Goal: Task Accomplishment & Management: Manage account settings

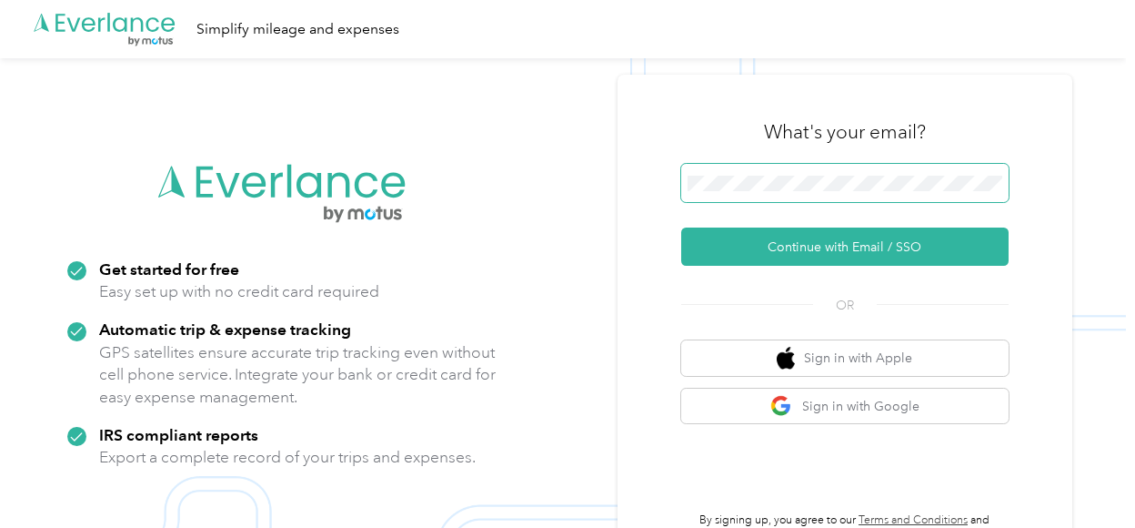
click at [817, 194] on span at bounding box center [844, 183] width 327 height 38
click at [773, 172] on span at bounding box center [844, 183] width 327 height 38
click at [777, 191] on span at bounding box center [844, 183] width 327 height 38
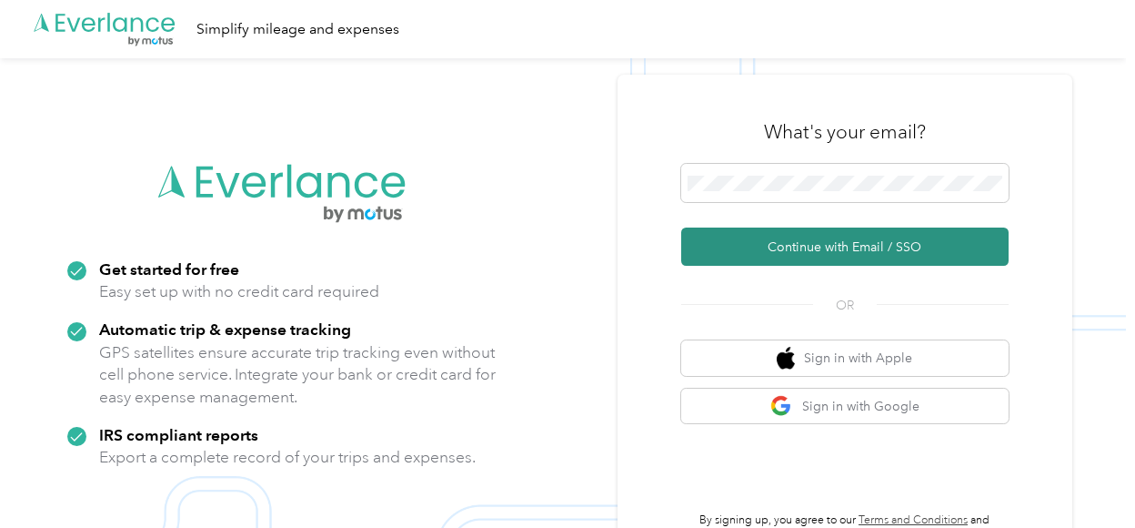
click at [836, 249] on button "Continue with Email / SSO" at bounding box center [844, 246] width 327 height 38
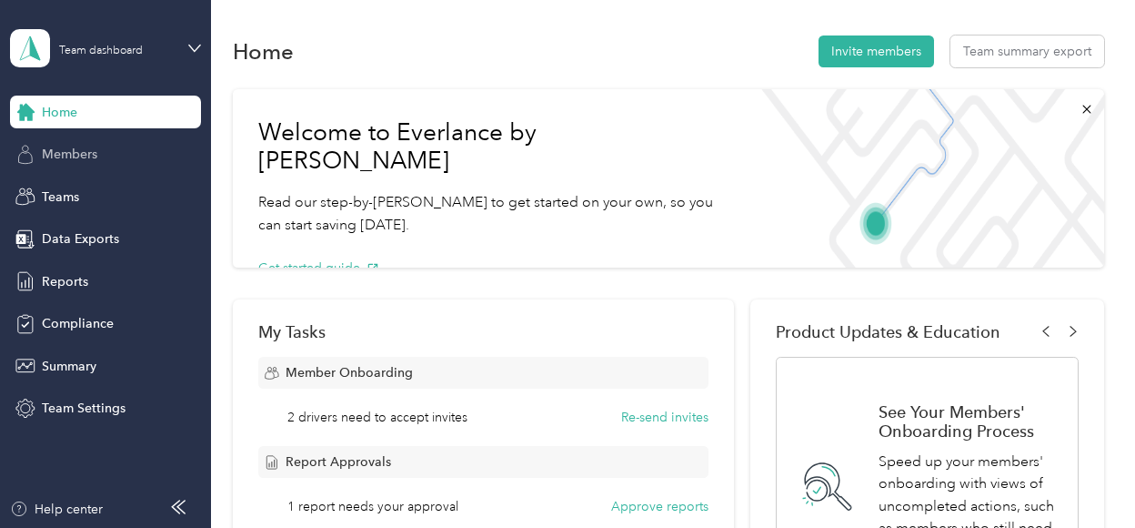
click at [102, 164] on div "Members" at bounding box center [105, 154] width 191 height 33
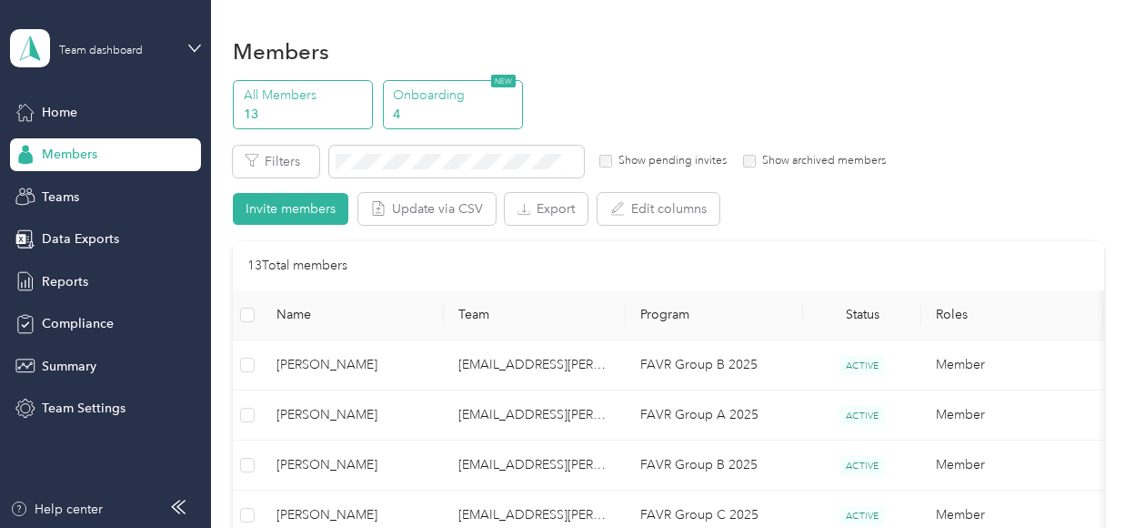
click at [442, 89] on p "Onboarding" at bounding box center [455, 95] width 124 height 19
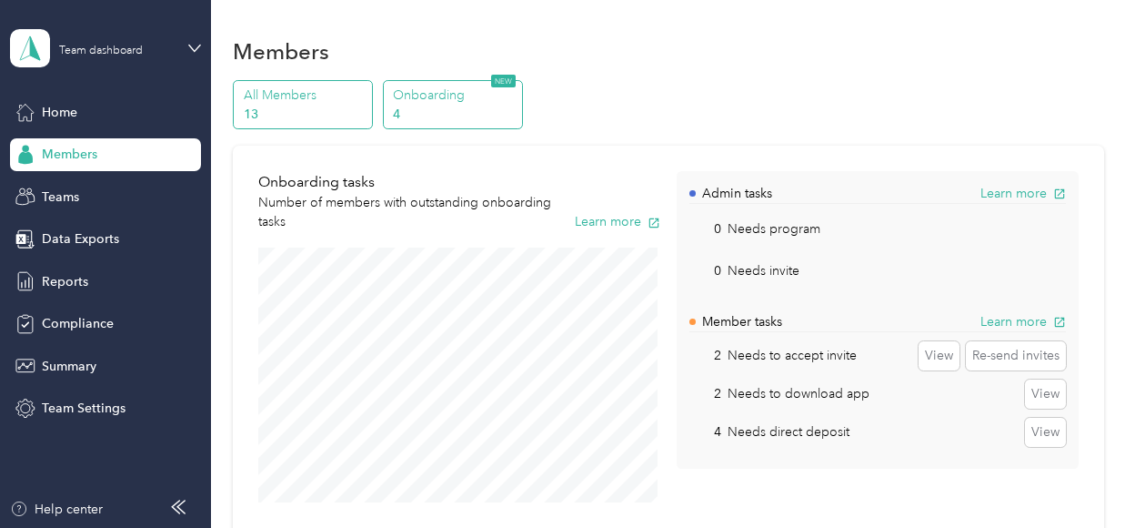
click at [320, 109] on p "13" at bounding box center [306, 114] width 124 height 19
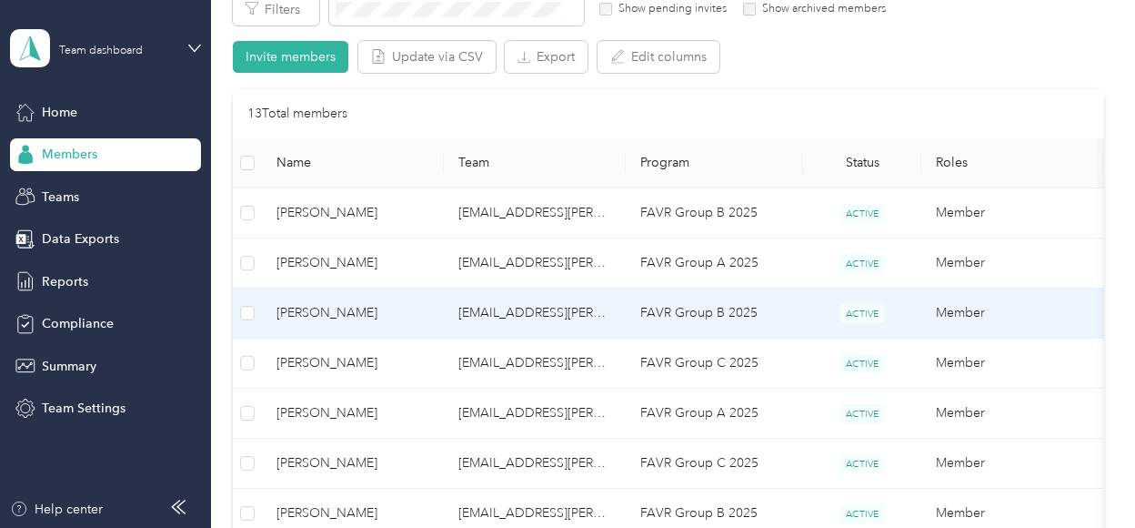
scroll to position [182, 0]
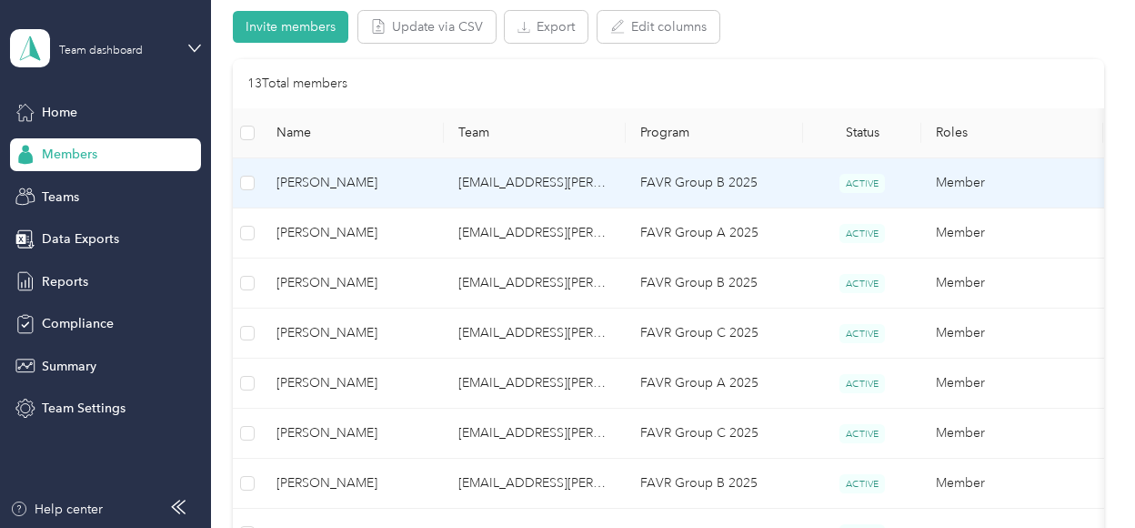
click at [558, 182] on td "kelsey.johnson@optioncare.com" at bounding box center [535, 183] width 182 height 50
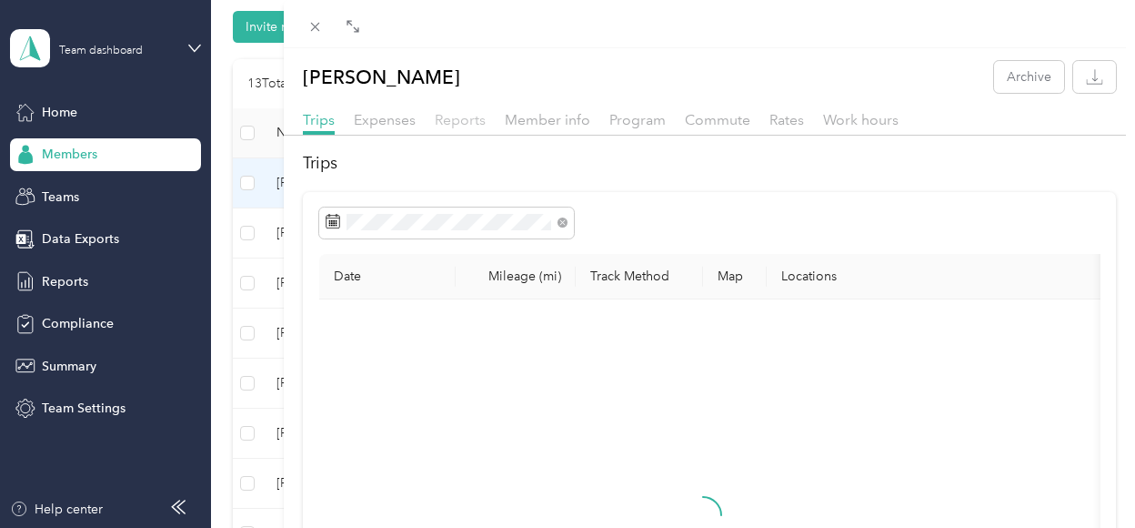
click at [448, 125] on span "Reports" at bounding box center [460, 119] width 51 height 17
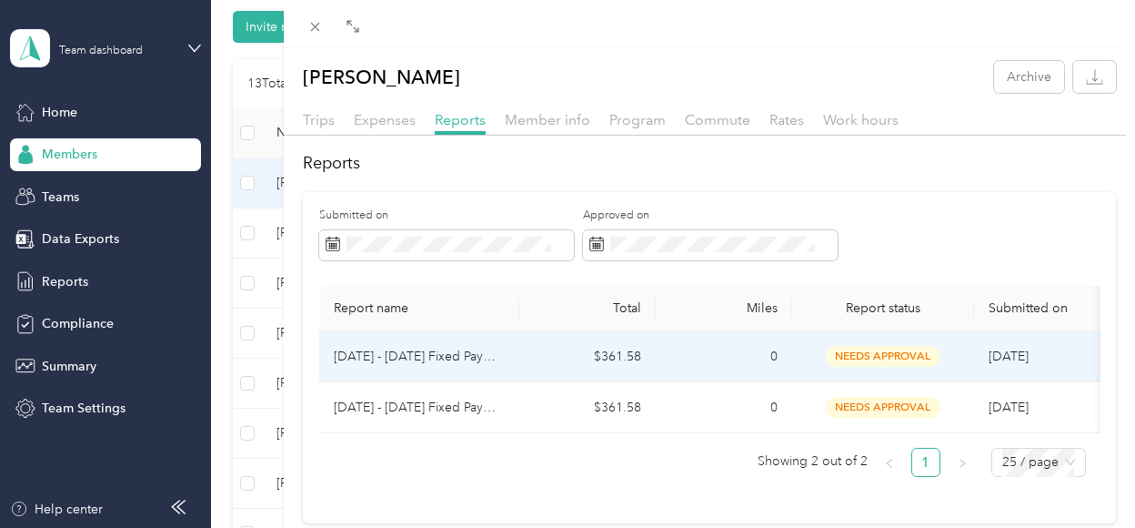
click at [651, 354] on td "$361.58" at bounding box center [587, 356] width 136 height 51
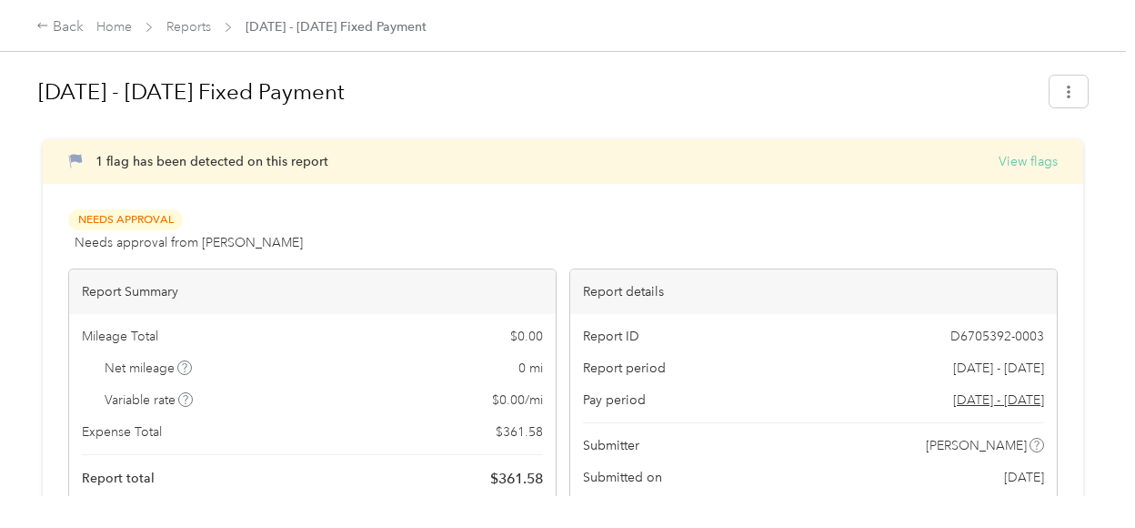
click at [1033, 159] on button "View flags" at bounding box center [1028, 161] width 59 height 19
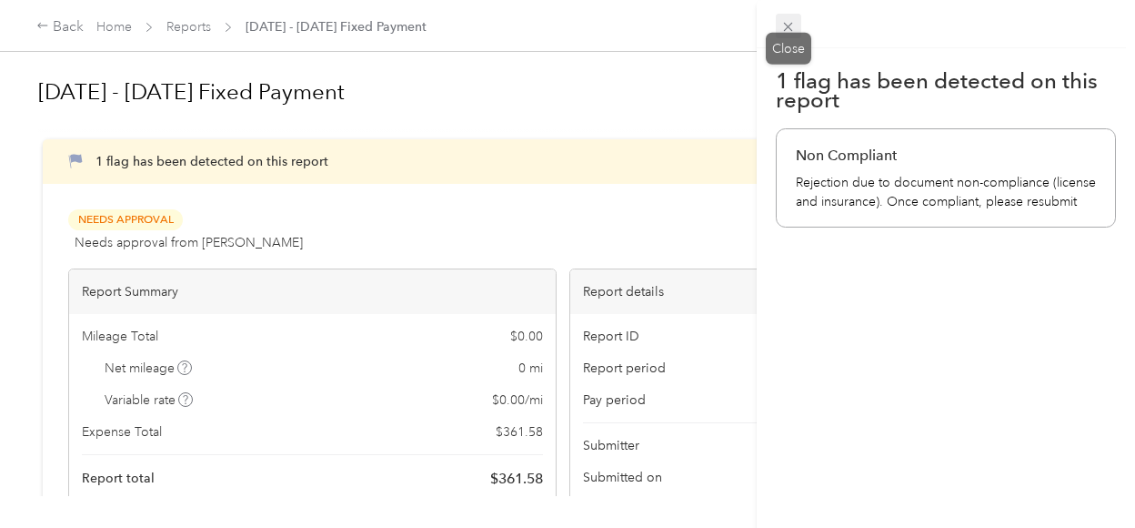
click at [795, 24] on icon at bounding box center [787, 26] width 15 height 15
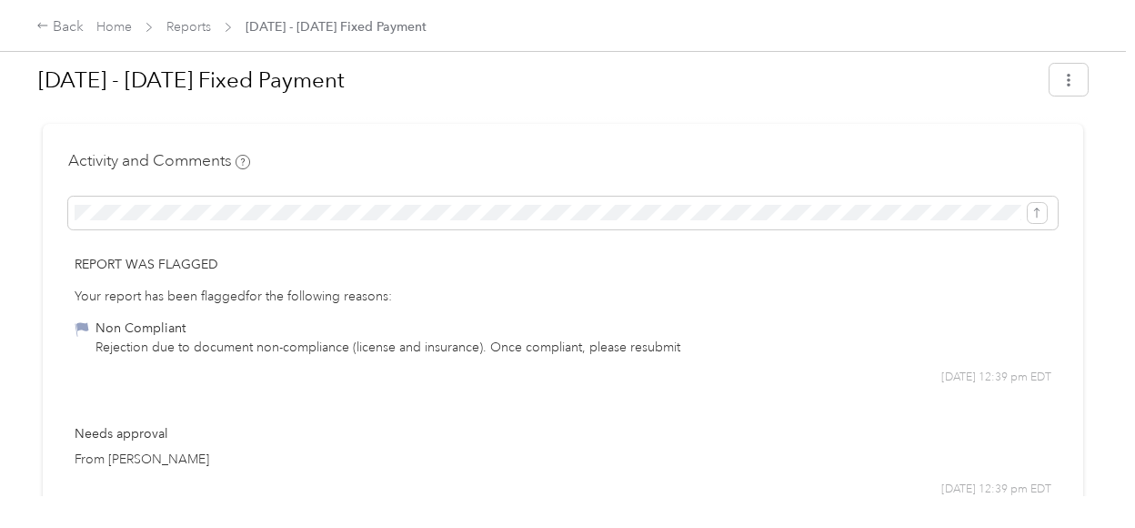
scroll to position [728, 0]
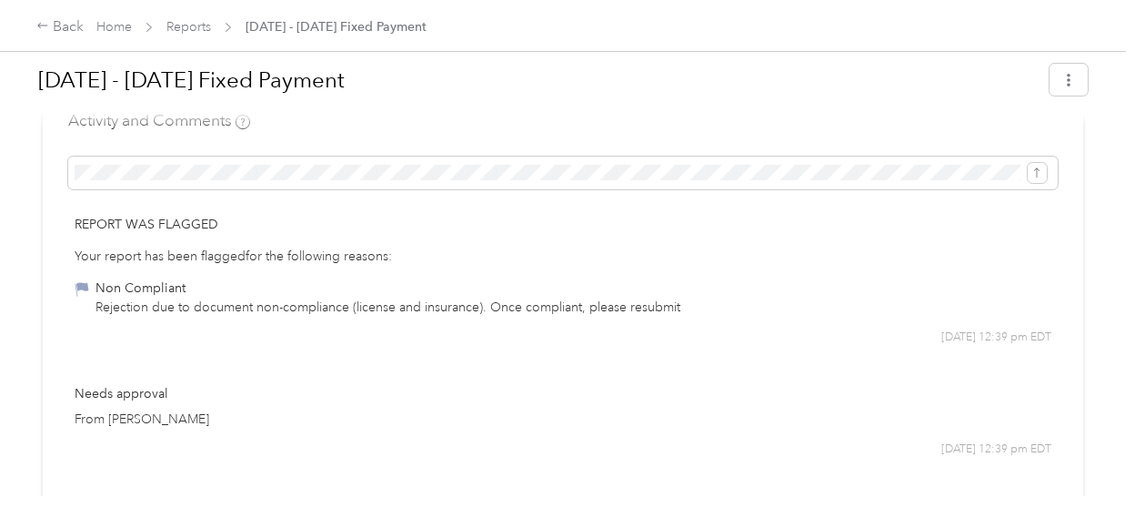
click at [212, 302] on div "Rejection due to document non-compliance (license and insurance). Once complian…" at bounding box center [388, 306] width 585 height 19
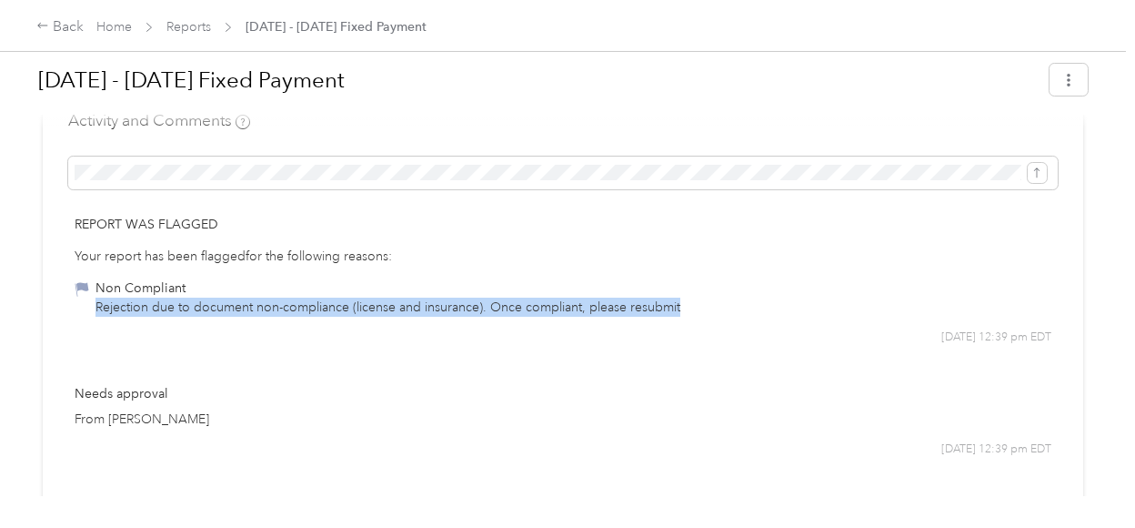
click at [212, 302] on div "Rejection due to document non-compliance (license and insurance). Once complian…" at bounding box center [388, 306] width 585 height 19
drag, startPoint x: 212, startPoint y: 302, endPoint x: 241, endPoint y: 351, distance: 57.1
click at [241, 351] on div "Report was flagged Your report has been flagged for the following reasons: Non …" at bounding box center [563, 280] width 990 height 156
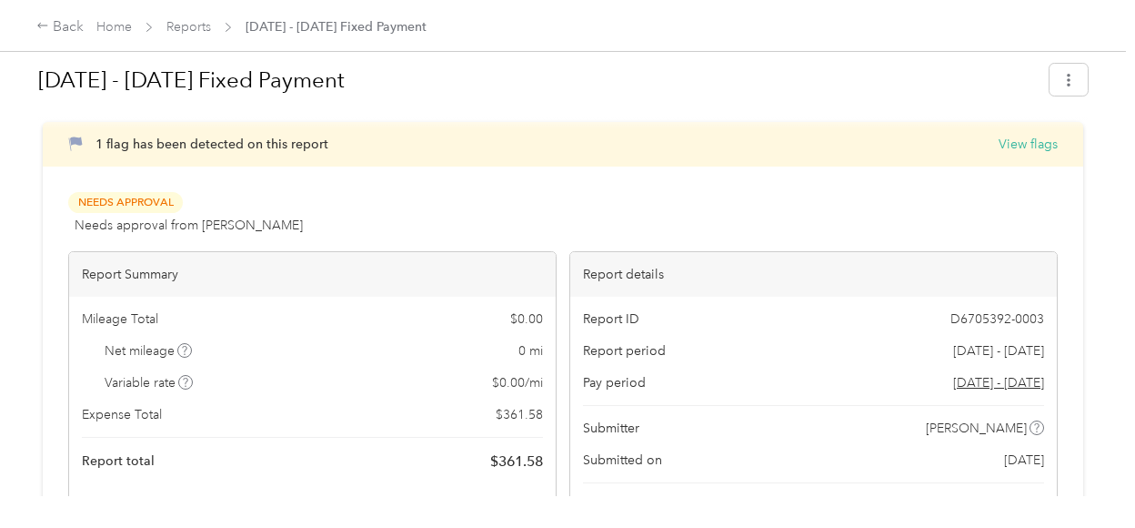
scroll to position [0, 0]
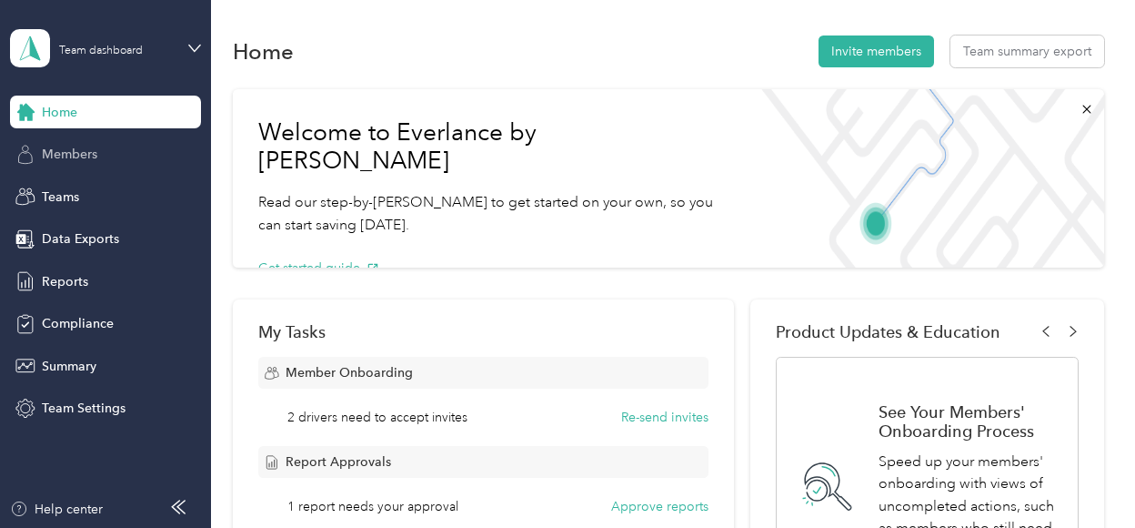
click at [92, 161] on span "Members" at bounding box center [69, 154] width 55 height 19
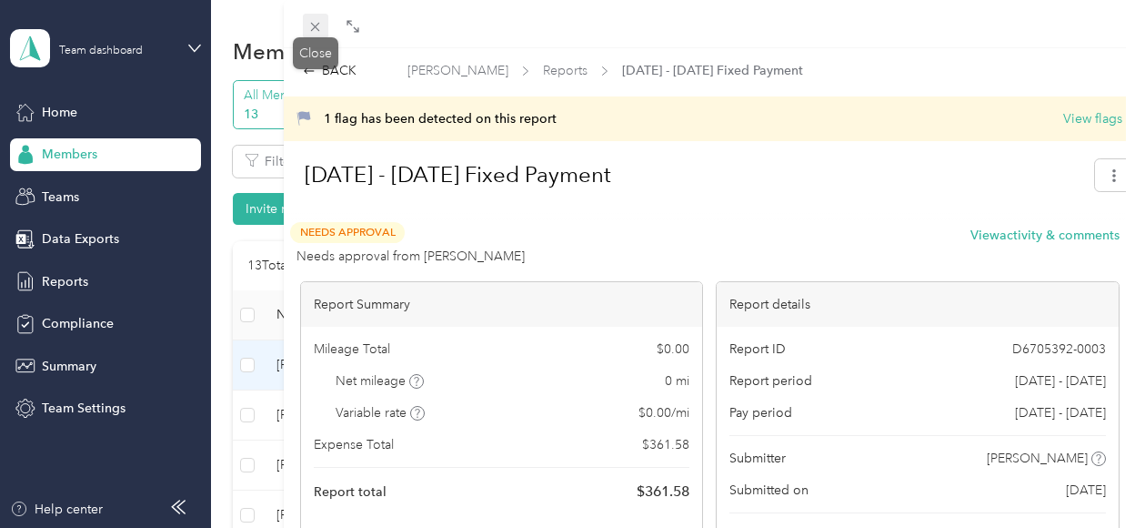
click at [317, 23] on icon at bounding box center [314, 26] width 15 height 15
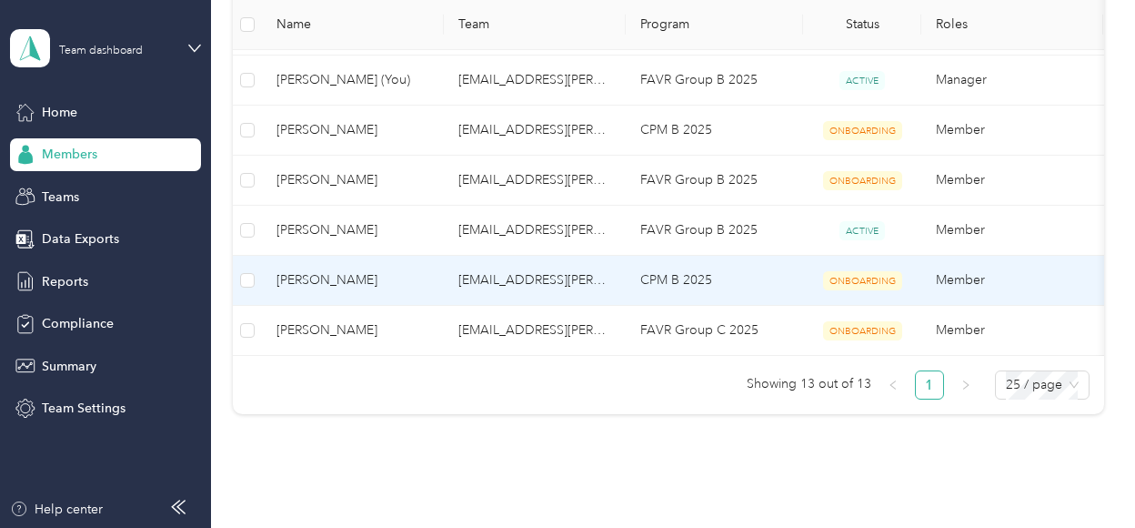
scroll to position [637, 0]
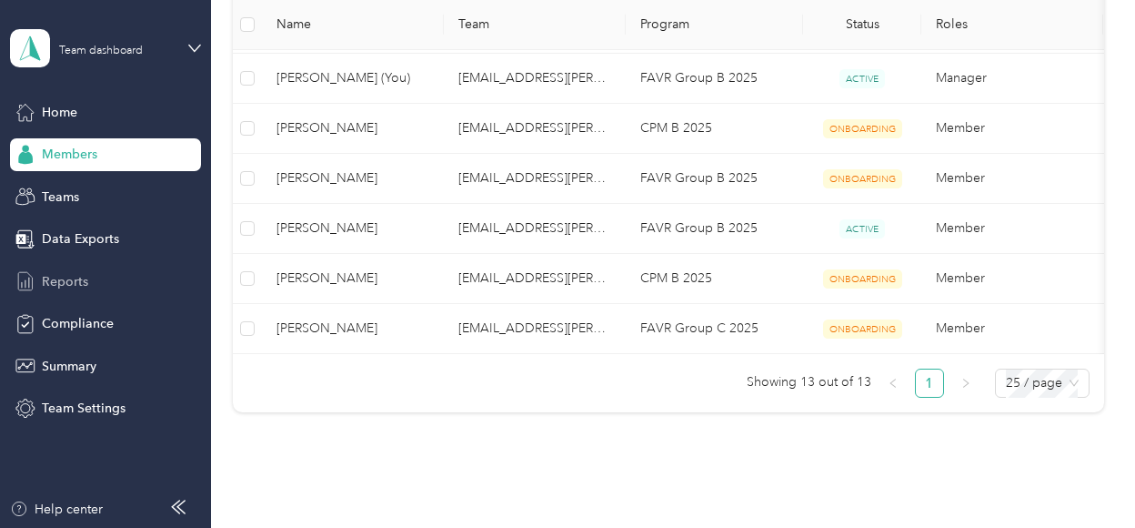
click at [86, 289] on span "Reports" at bounding box center [65, 281] width 46 height 19
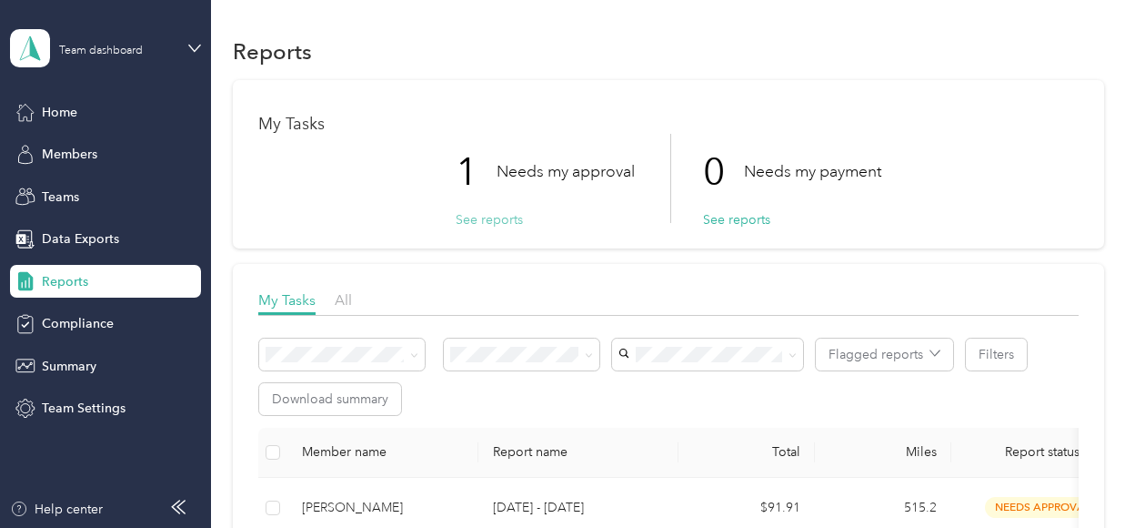
click at [493, 216] on button "See reports" at bounding box center [489, 219] width 67 height 19
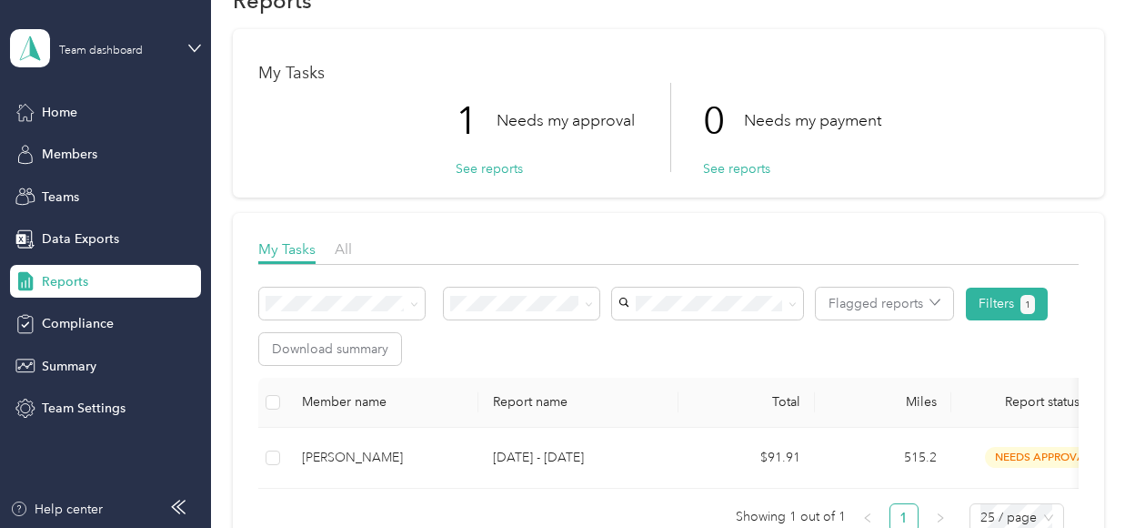
scroll to position [91, 0]
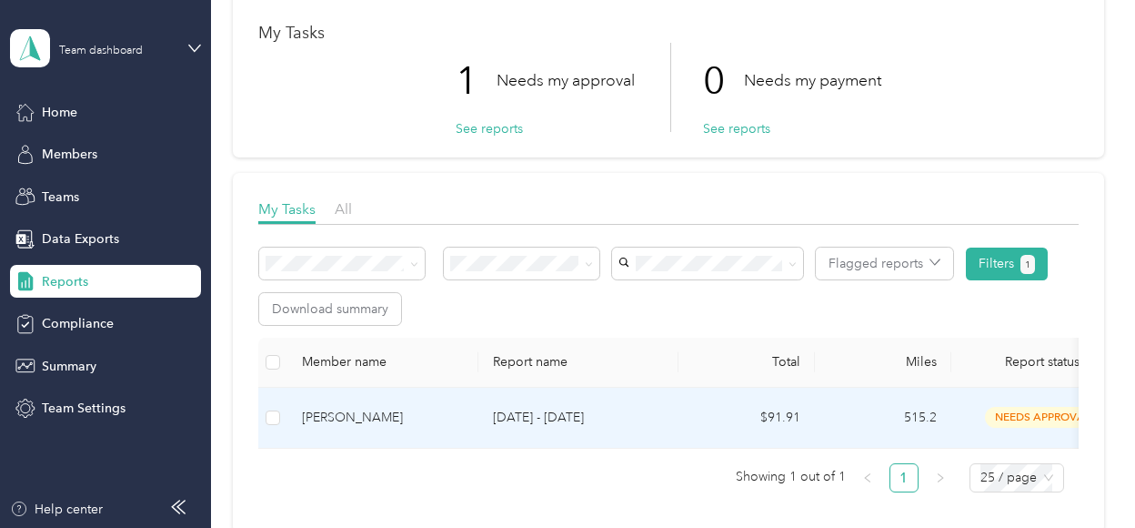
click at [613, 405] on td "Sep 1 - 30, 2025" at bounding box center [578, 417] width 200 height 61
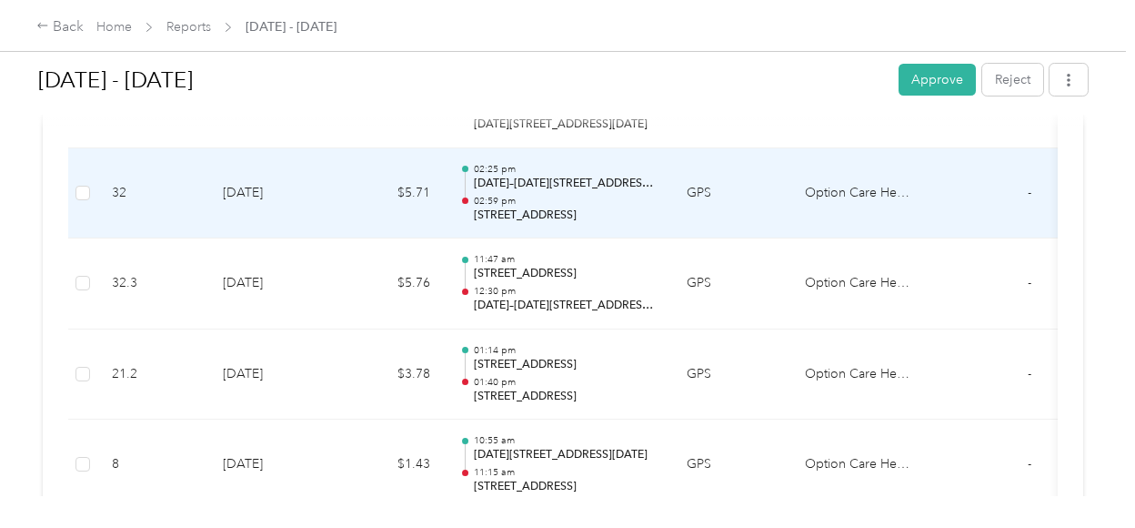
scroll to position [2001, 0]
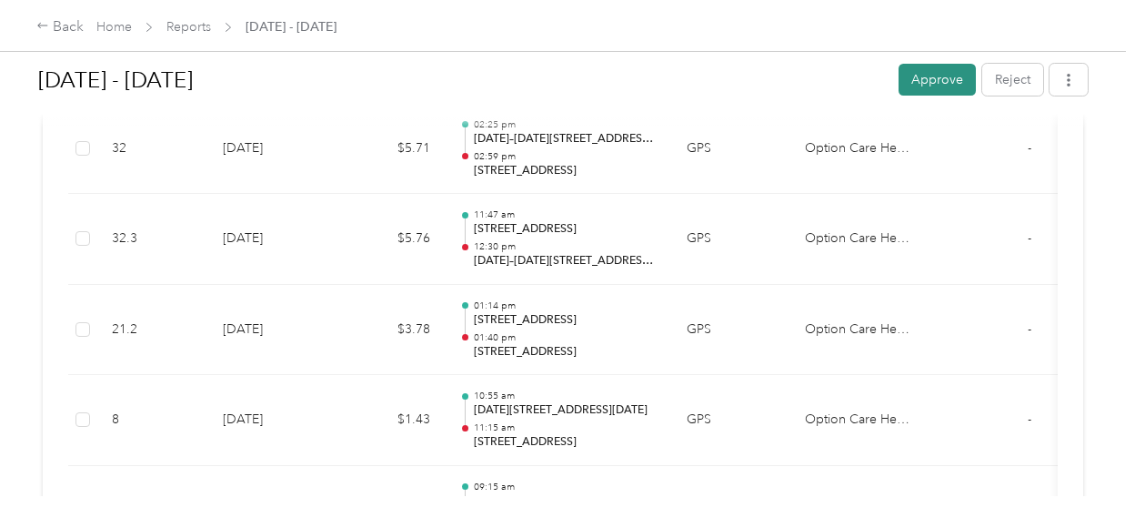
click at [918, 74] on button "Approve" at bounding box center [937, 80] width 77 height 32
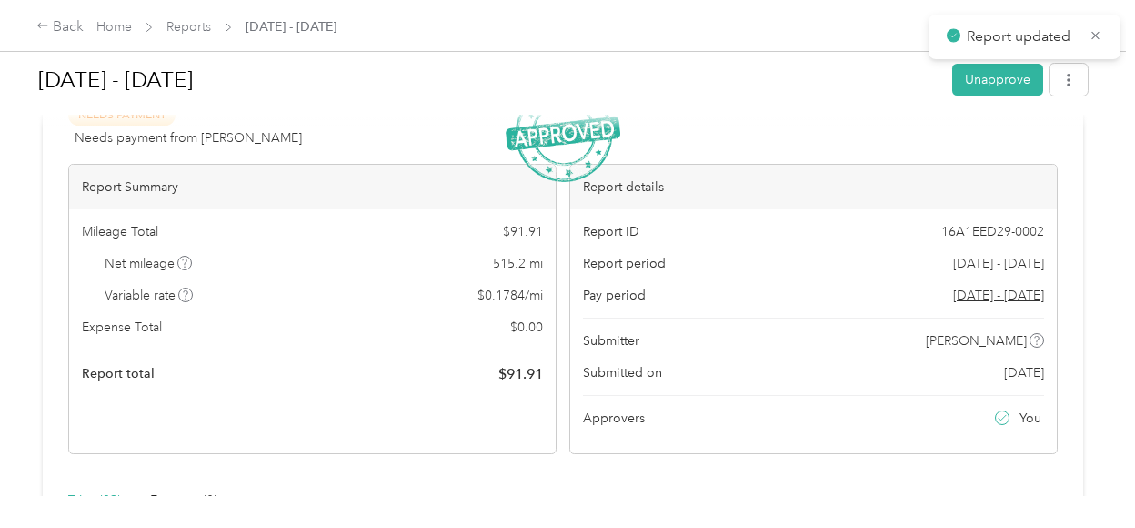
scroll to position [0, 0]
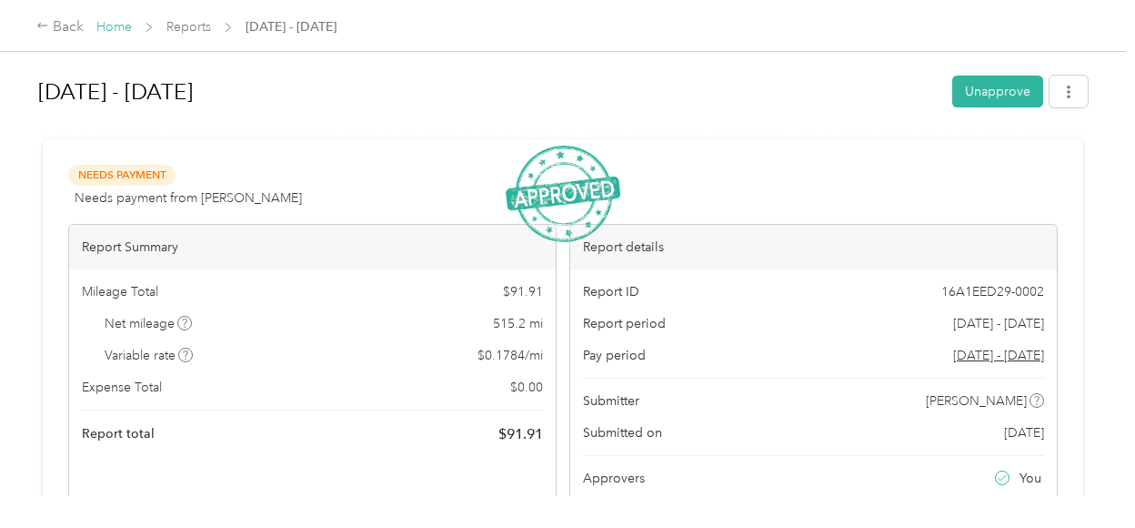
click at [98, 23] on link "Home" at bounding box center [113, 26] width 35 height 15
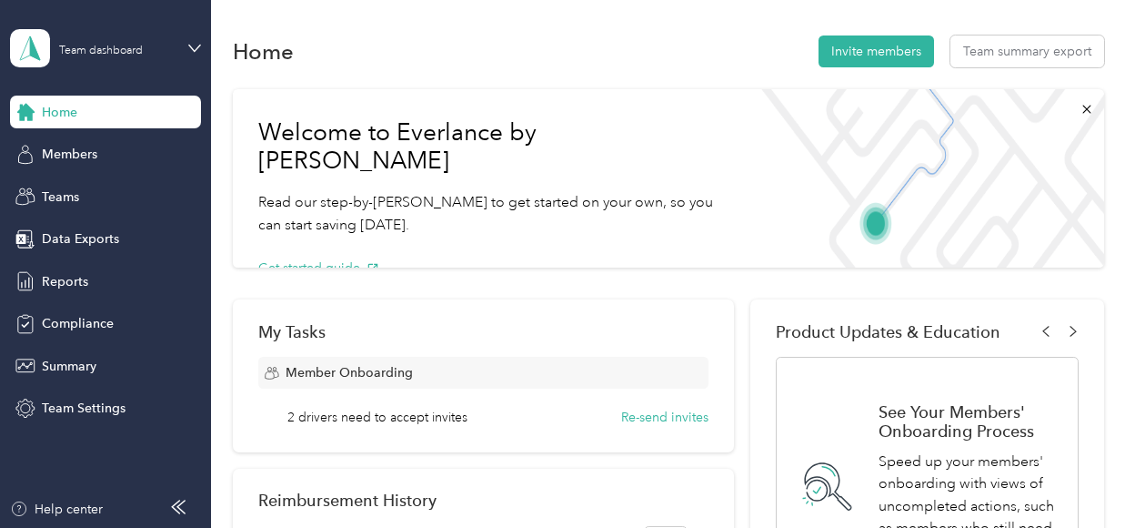
click at [116, 172] on div "Home Members Teams Data Exports Reports Compliance Summary Team Settings" at bounding box center [105, 260] width 191 height 329
click at [111, 161] on div "Members" at bounding box center [105, 154] width 191 height 33
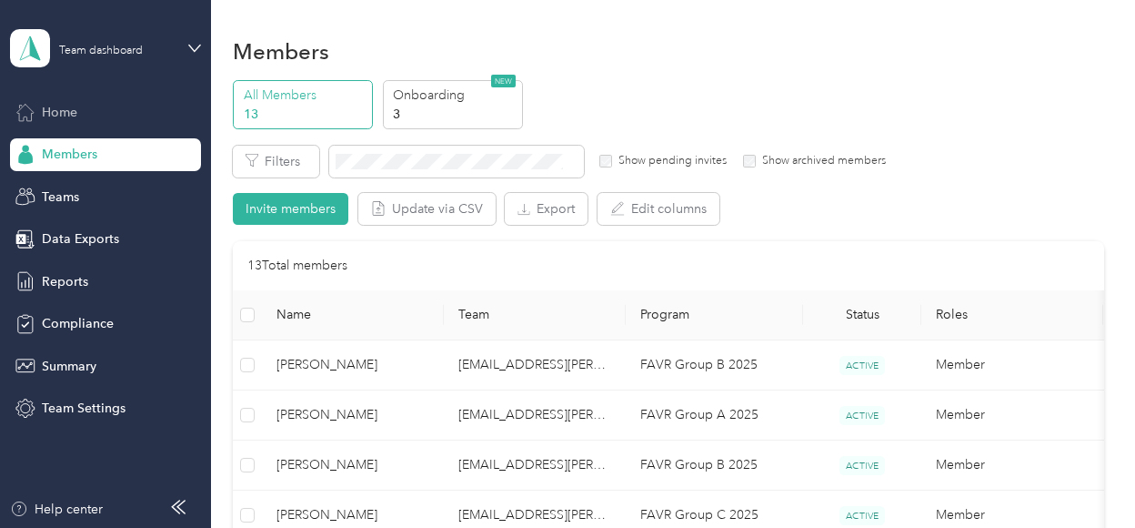
click at [126, 121] on div "Home" at bounding box center [105, 112] width 191 height 33
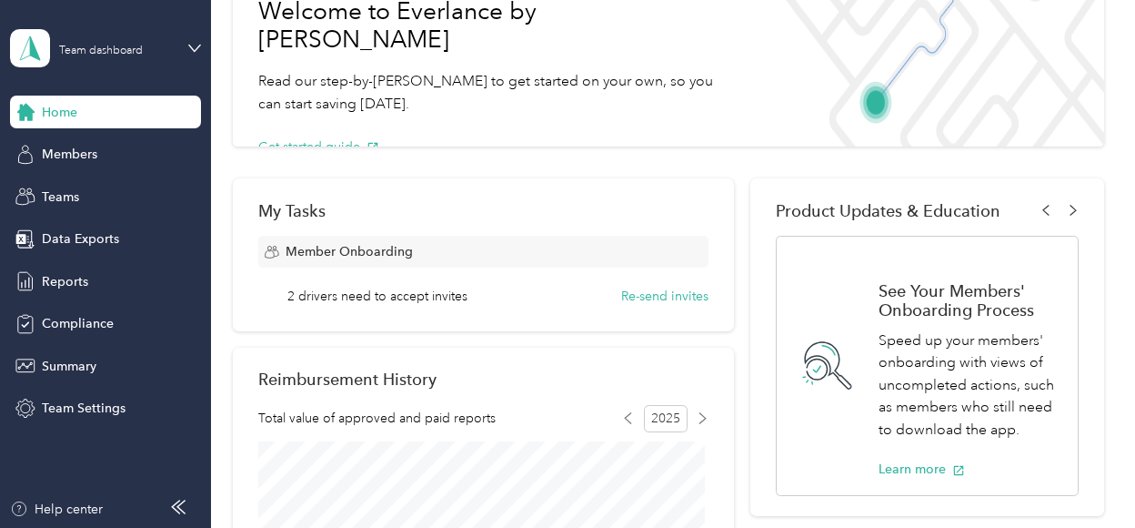
scroll to position [182, 0]
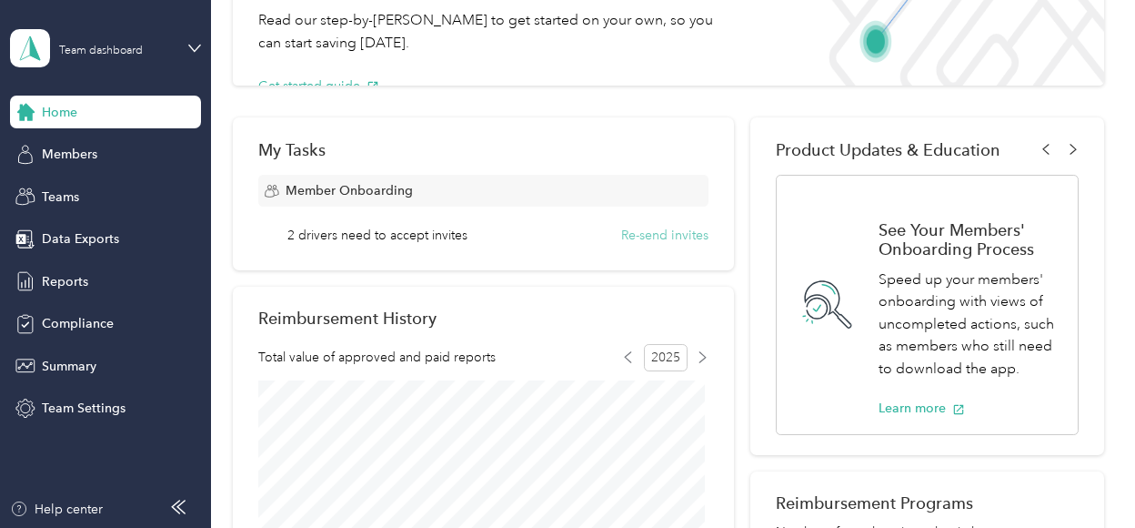
click at [643, 239] on button "Re-send invites" at bounding box center [664, 235] width 87 height 19
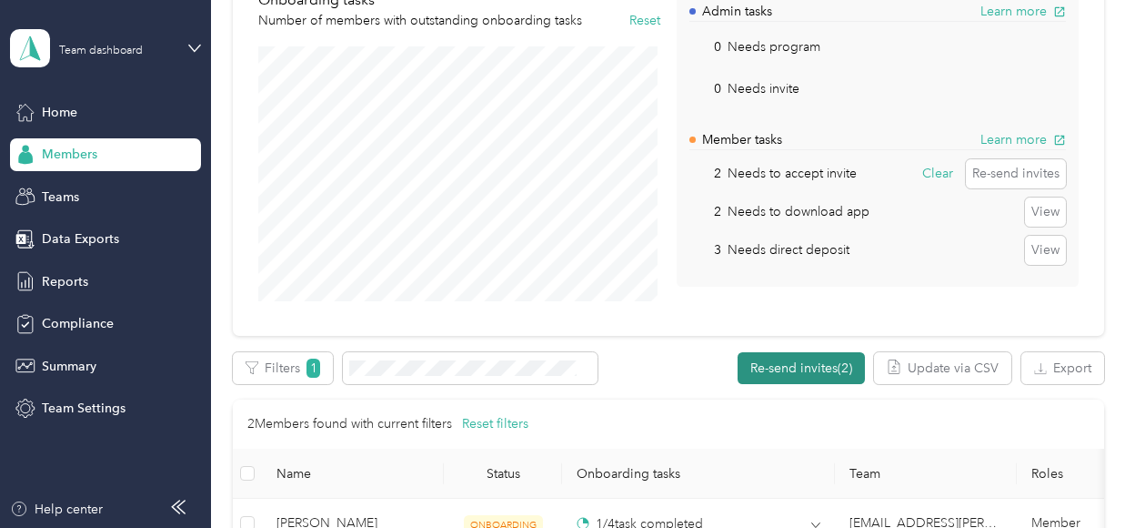
click at [805, 357] on button "Re-send invites (2)" at bounding box center [801, 368] width 127 height 32
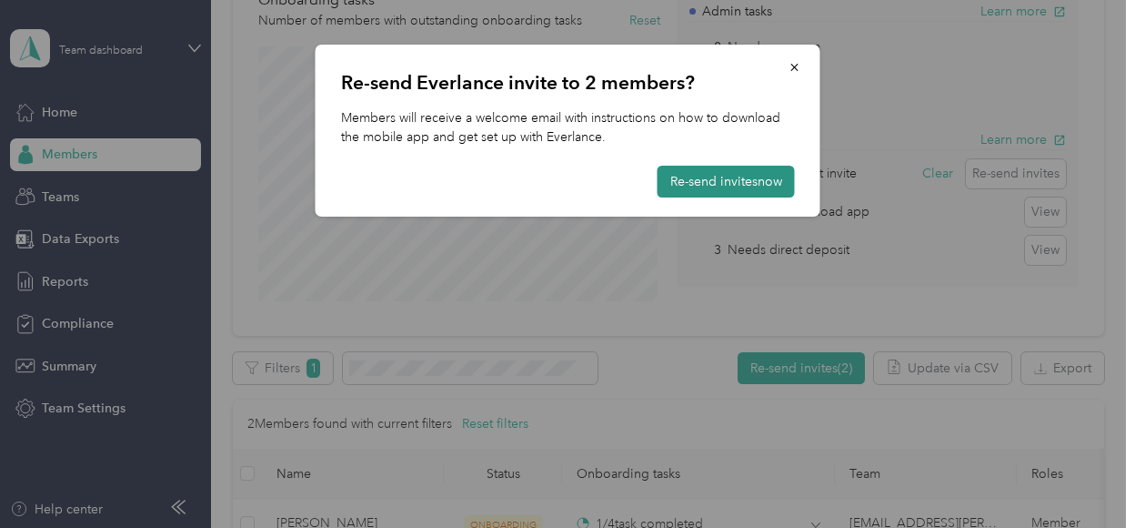
click at [757, 183] on button "Re-send invites now" at bounding box center [726, 182] width 137 height 32
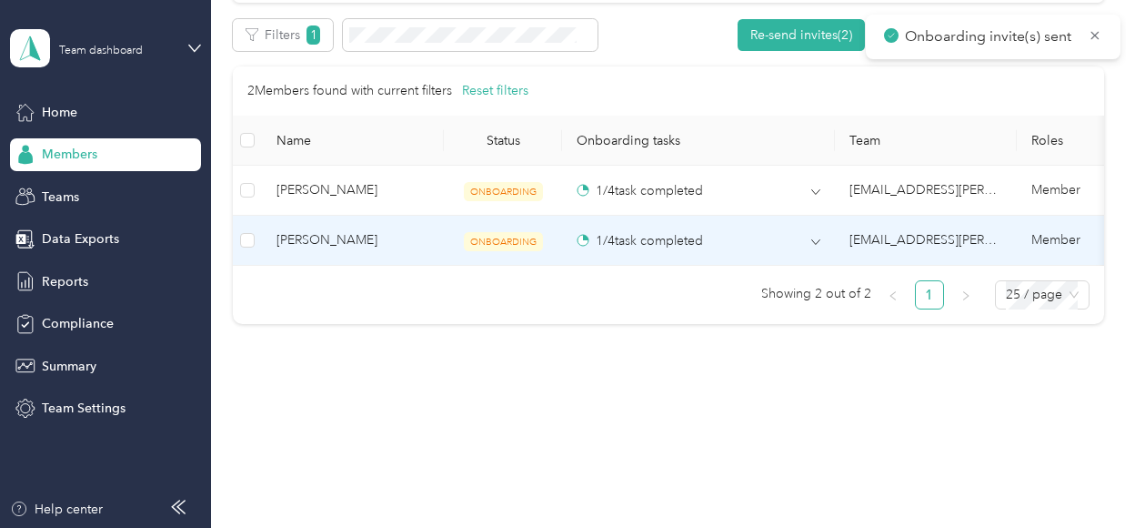
scroll to position [528, 0]
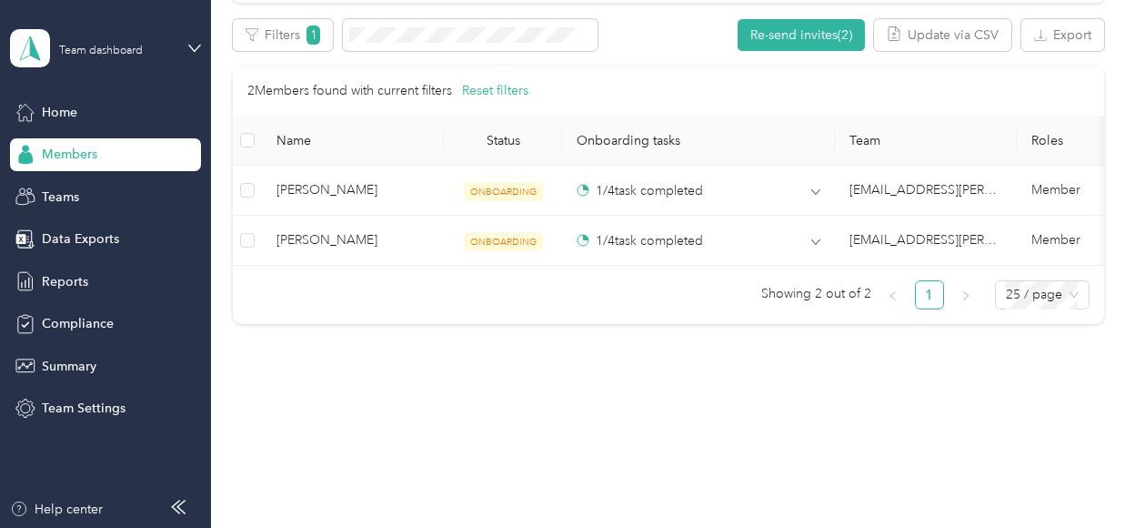
click at [83, 216] on div "Home Members Teams Data Exports Reports Compliance Summary Team Settings" at bounding box center [105, 260] width 191 height 329
click at [86, 197] on div "Teams" at bounding box center [105, 196] width 191 height 33
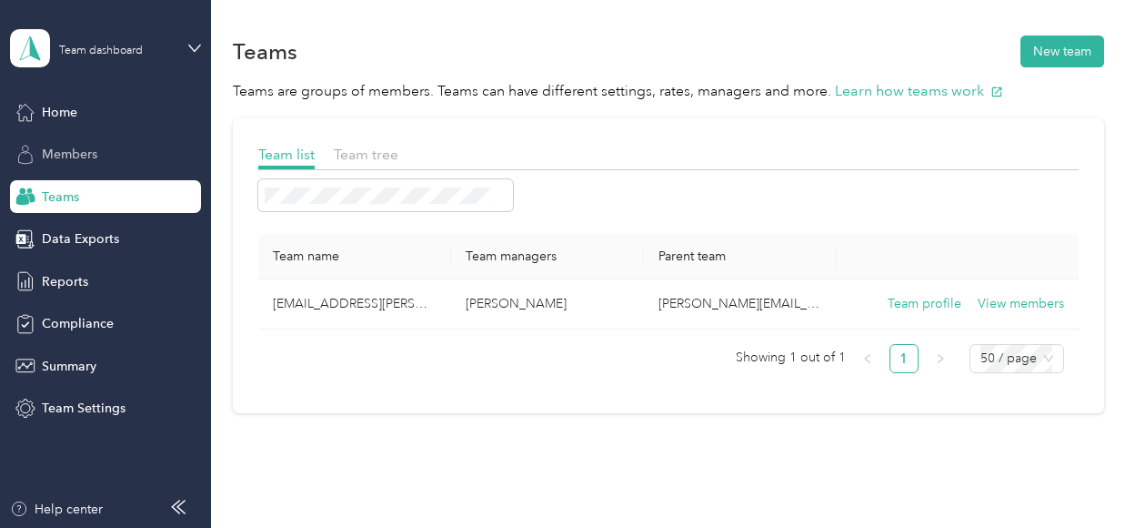
click at [126, 150] on div "Members" at bounding box center [105, 154] width 191 height 33
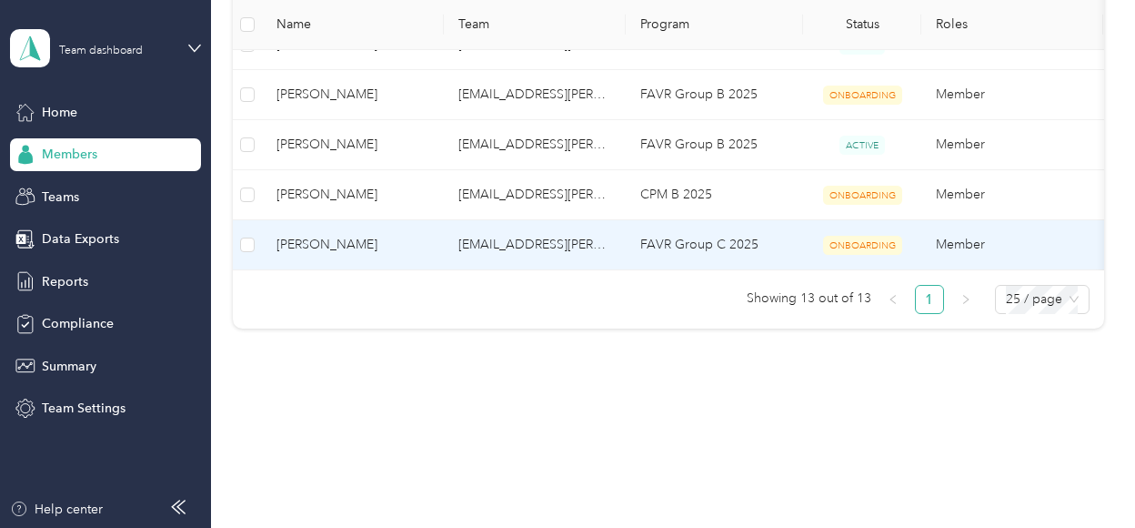
scroll to position [728, 0]
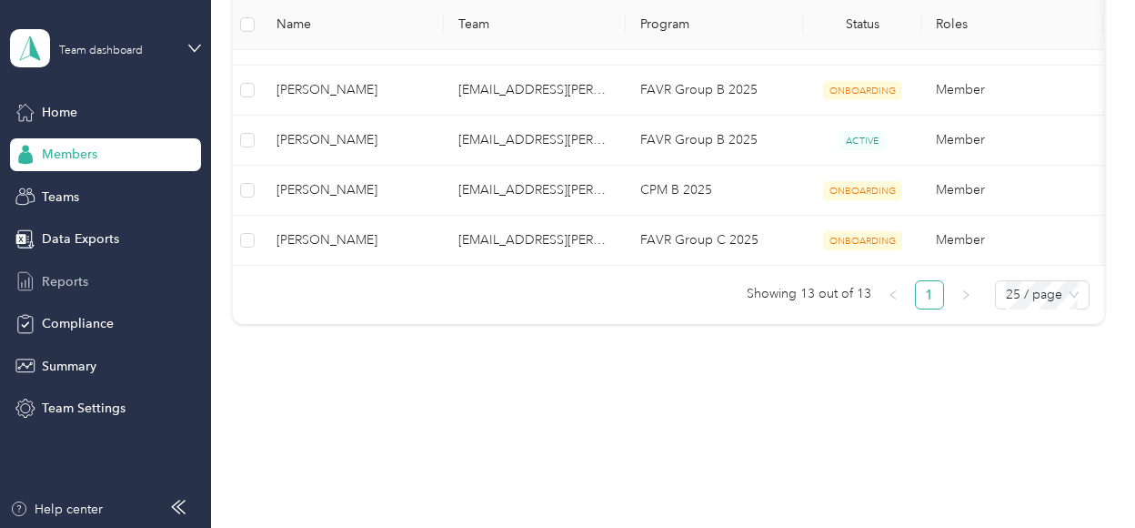
drag, startPoint x: 88, startPoint y: 264, endPoint x: 84, endPoint y: 274, distance: 11.0
click at [87, 266] on div "Home Members Teams Data Exports Reports Compliance Summary Team Settings" at bounding box center [105, 260] width 191 height 329
drag, startPoint x: 79, startPoint y: 286, endPoint x: 91, endPoint y: 315, distance: 31.4
click at [78, 287] on span "Reports" at bounding box center [65, 281] width 46 height 19
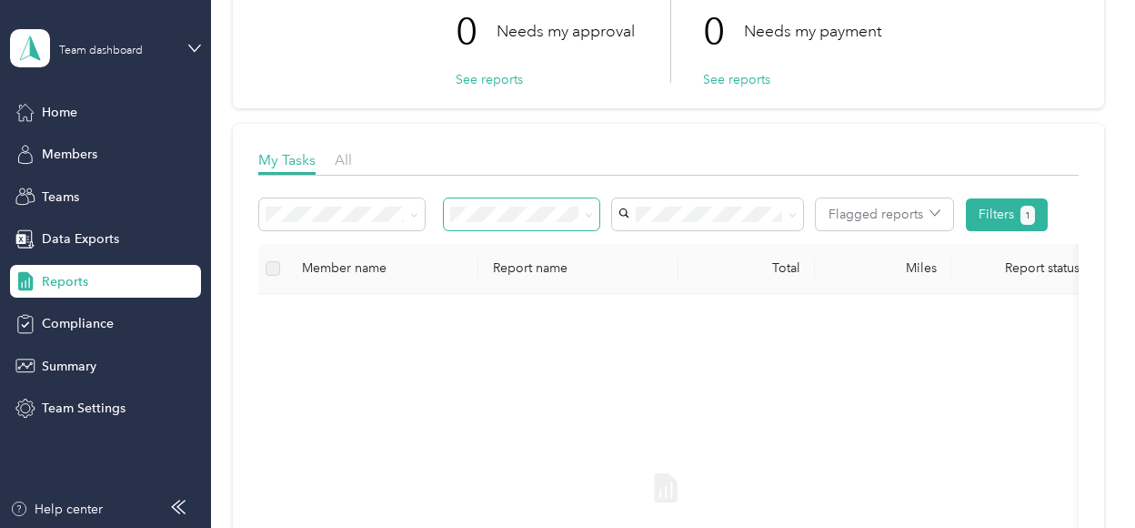
scroll to position [49, 0]
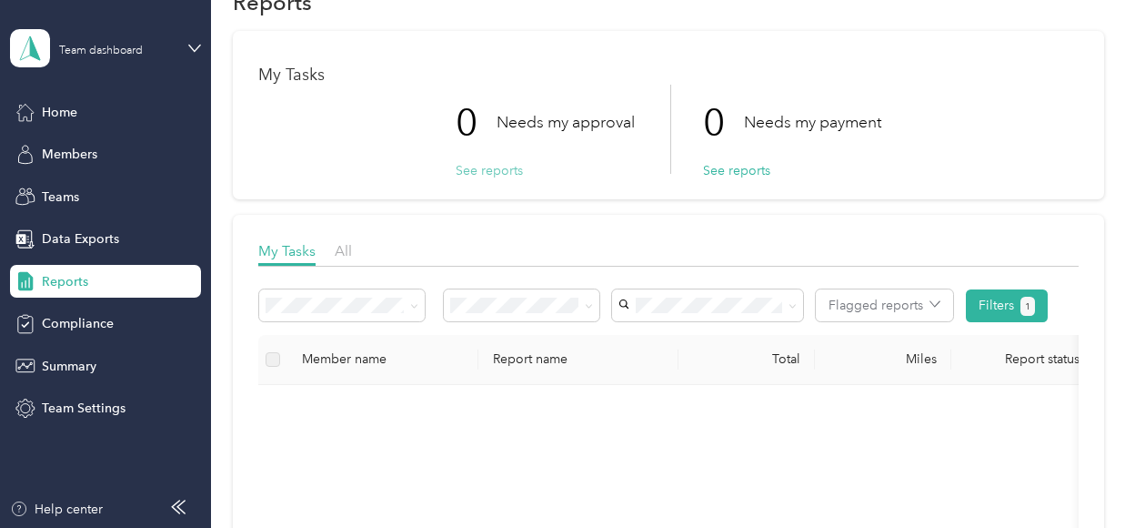
click at [470, 176] on button "See reports" at bounding box center [489, 170] width 67 height 19
click at [460, 176] on button "See reports" at bounding box center [489, 170] width 67 height 19
click at [717, 170] on button "See reports" at bounding box center [736, 170] width 67 height 19
click at [338, 260] on div "All" at bounding box center [343, 251] width 17 height 23
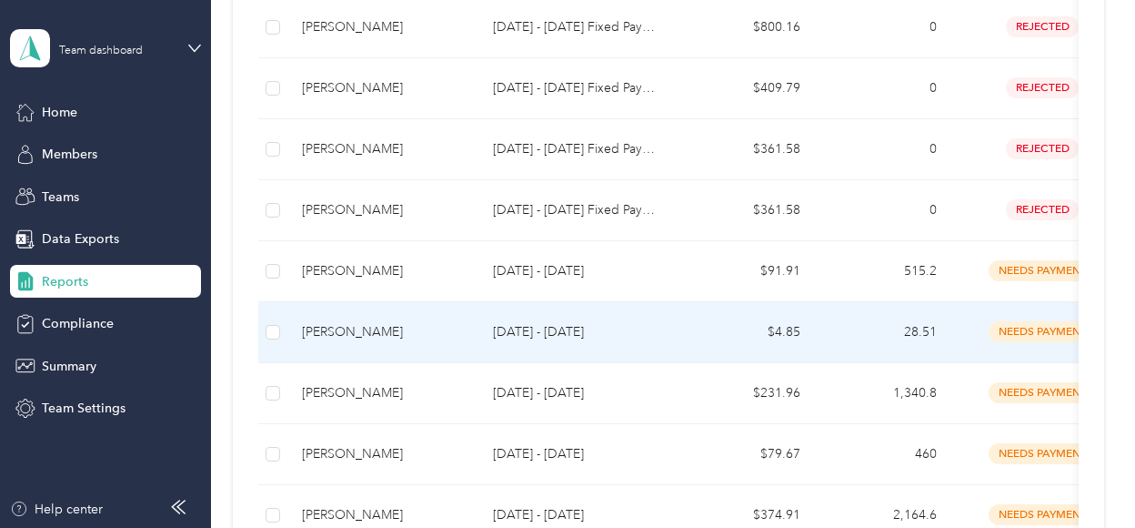
scroll to position [1546, 0]
